Goal: Task Accomplishment & Management: Use online tool/utility

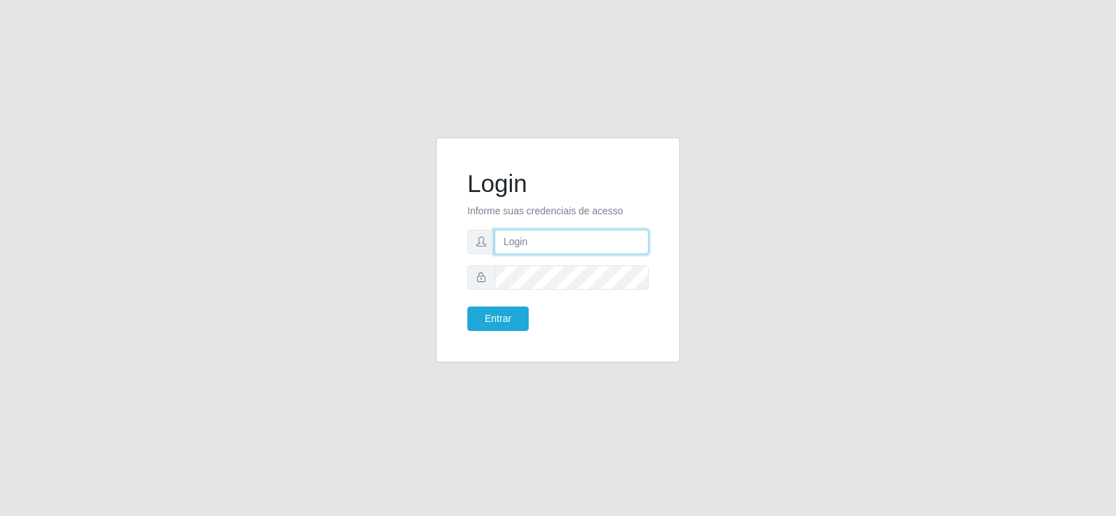
type input "[EMAIL_ADDRESS][DOMAIN_NAME]"
click at [623, 244] on input "[EMAIL_ADDRESS][DOMAIN_NAME]" at bounding box center [572, 242] width 154 height 24
click at [622, 243] on input "[EMAIL_ADDRESS][DOMAIN_NAME]" at bounding box center [572, 242] width 154 height 24
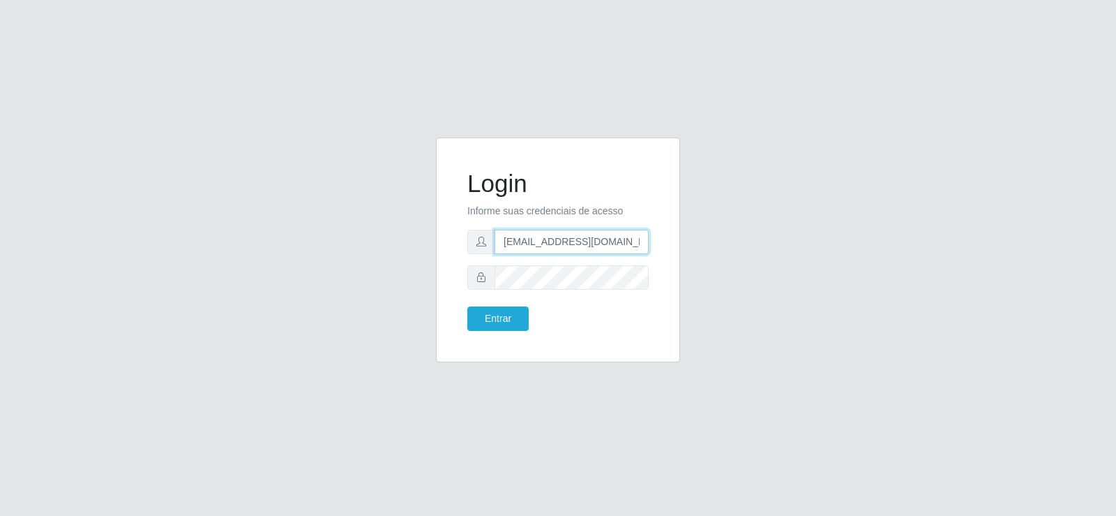
click at [622, 243] on input "[EMAIL_ADDRESS][DOMAIN_NAME]" at bounding box center [572, 242] width 154 height 24
type input "[EMAIL_ADDRESS][DOMAIN_NAME]"
click at [507, 320] on button "Entrar" at bounding box center [497, 318] width 61 height 24
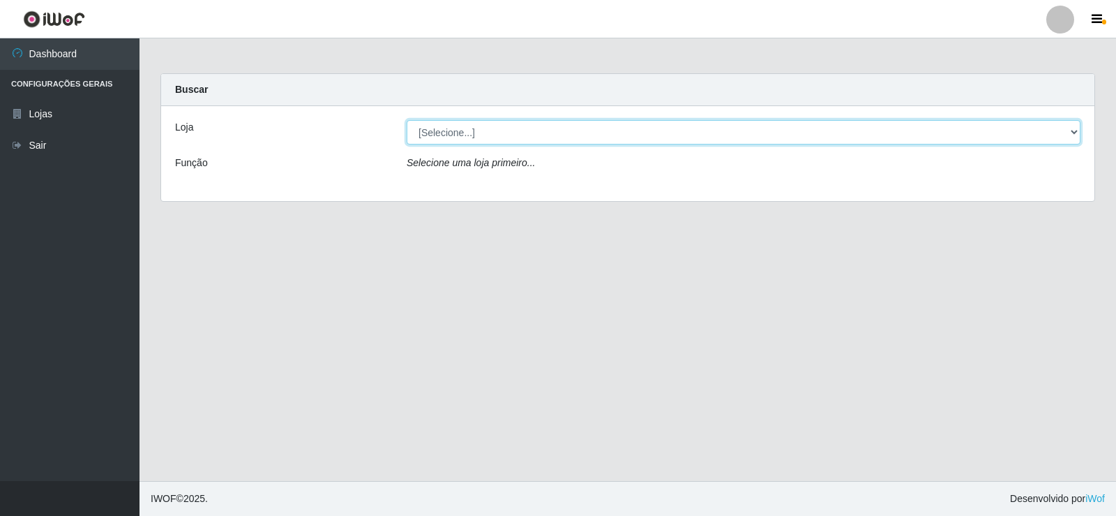
click at [622, 132] on select "[Selecione...] Supermercado Tadeu - [GEOGRAPHIC_DATA]" at bounding box center [744, 132] width 674 height 24
select select "195"
click at [407, 120] on select "[Selecione...] Supermercado Tadeu - [GEOGRAPHIC_DATA]" at bounding box center [744, 132] width 674 height 24
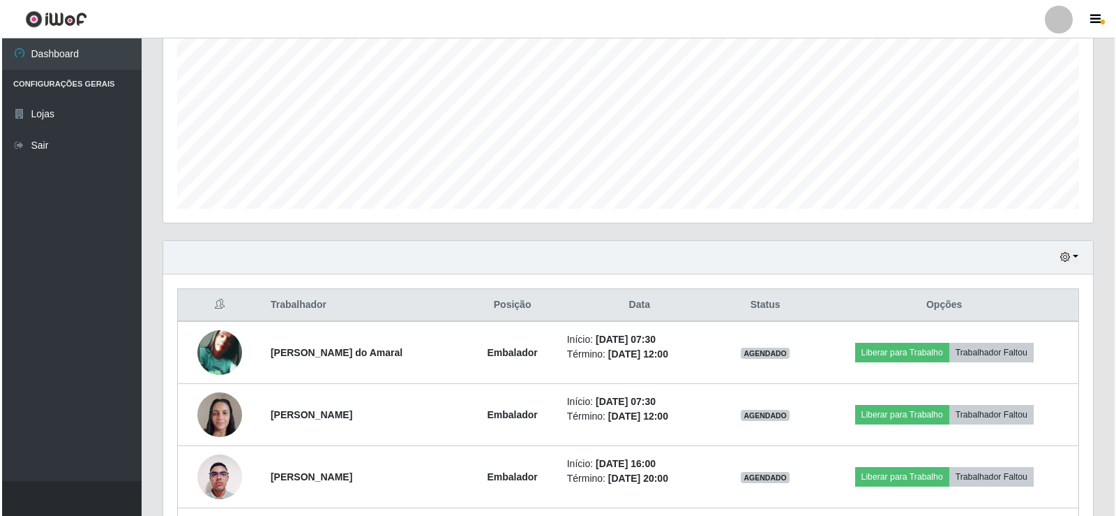
scroll to position [349, 0]
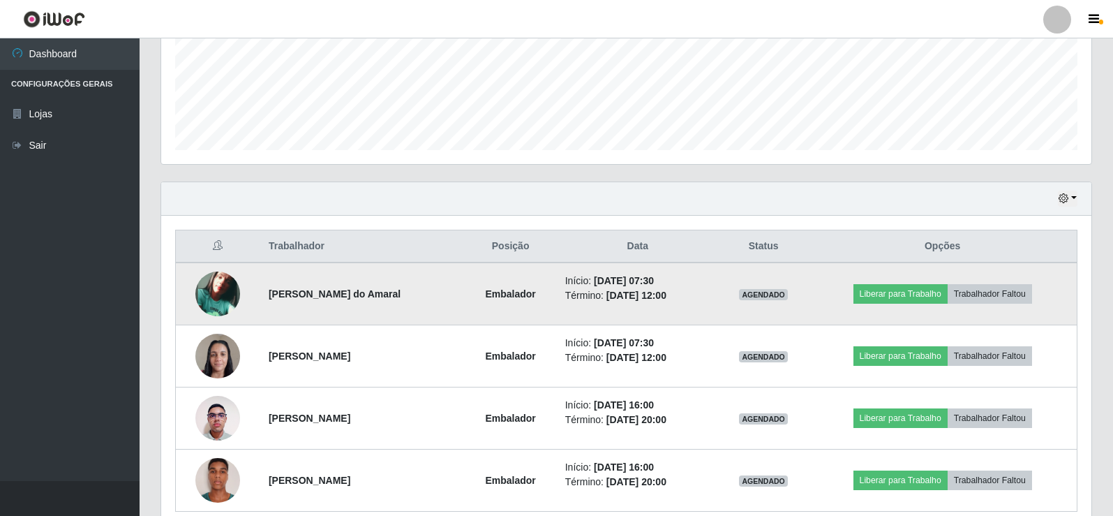
click at [209, 282] on img at bounding box center [217, 293] width 45 height 45
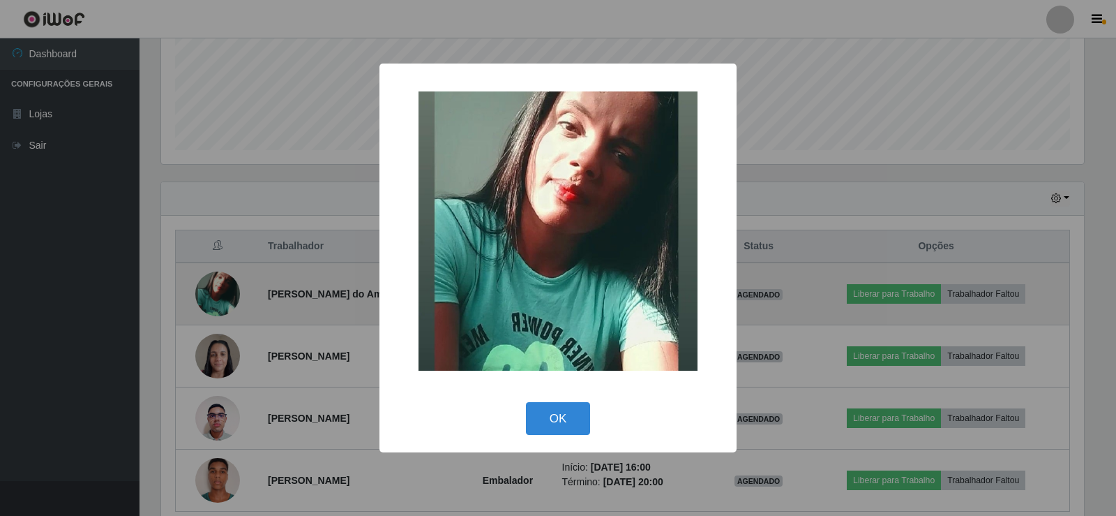
click at [210, 282] on div "× OK Cancel" at bounding box center [558, 258] width 1116 height 516
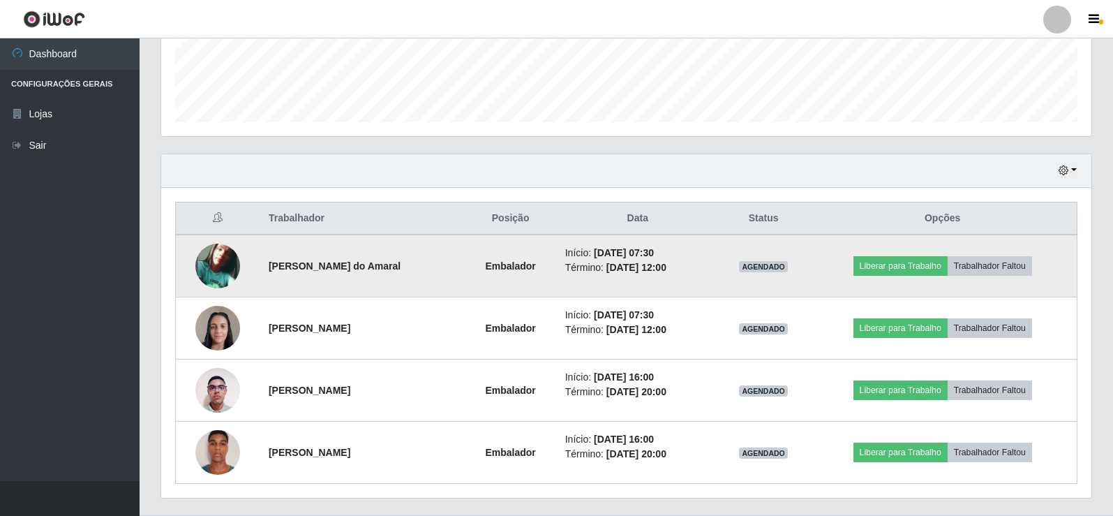
scroll to position [411, 0]
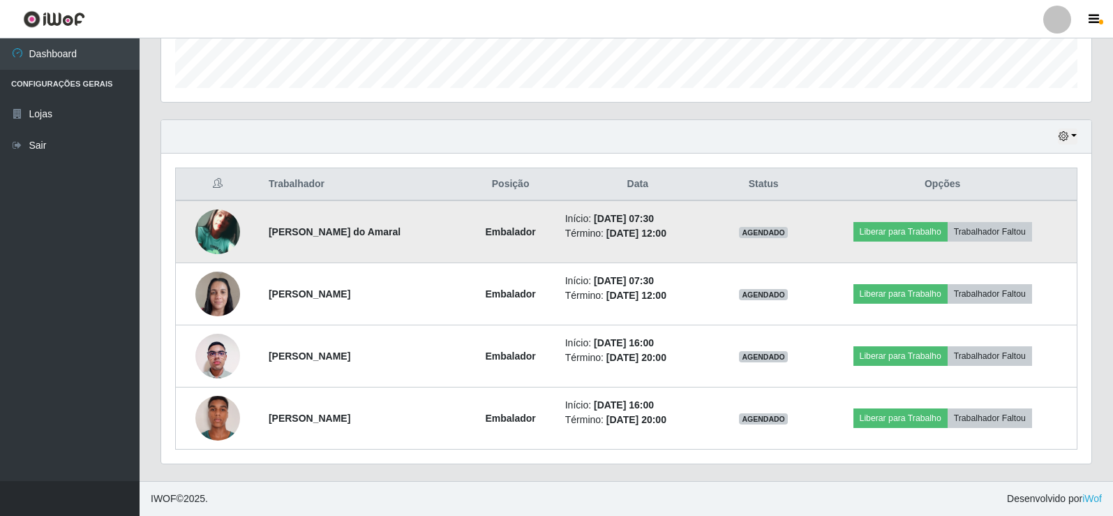
click at [207, 218] on img at bounding box center [217, 231] width 45 height 45
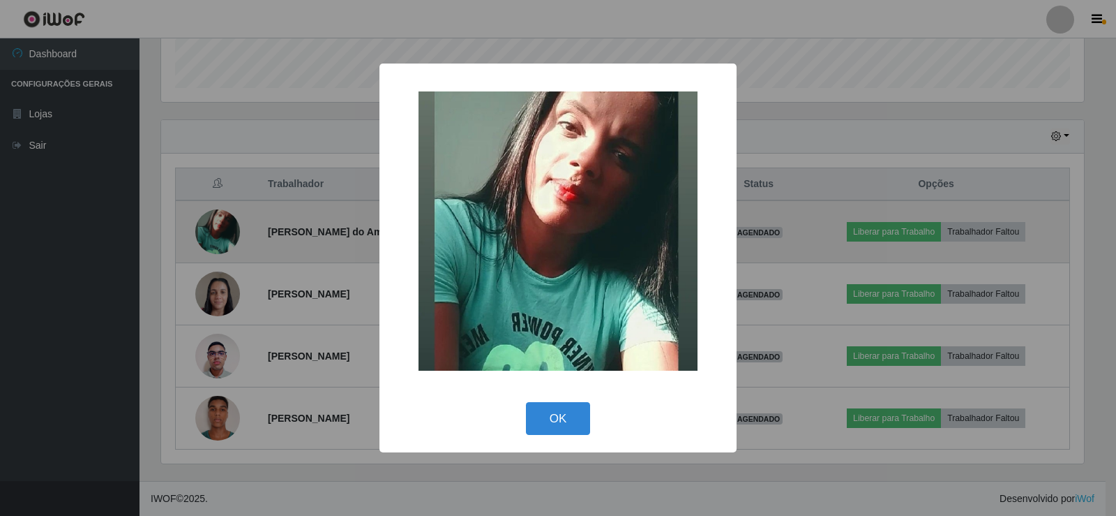
click at [207, 218] on div "× OK Cancel" at bounding box center [558, 258] width 1116 height 516
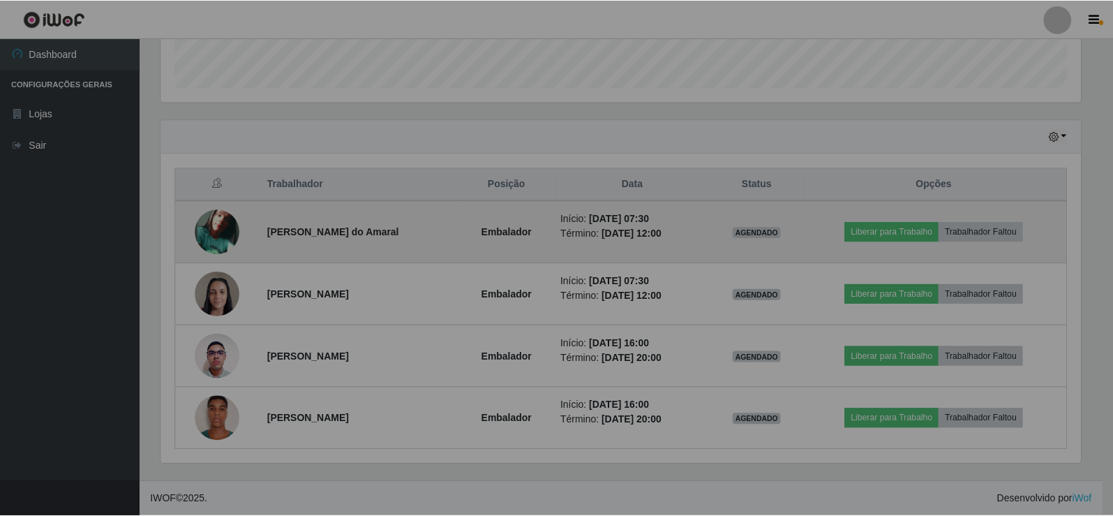
scroll to position [290, 930]
